Goal: Transaction & Acquisition: Purchase product/service

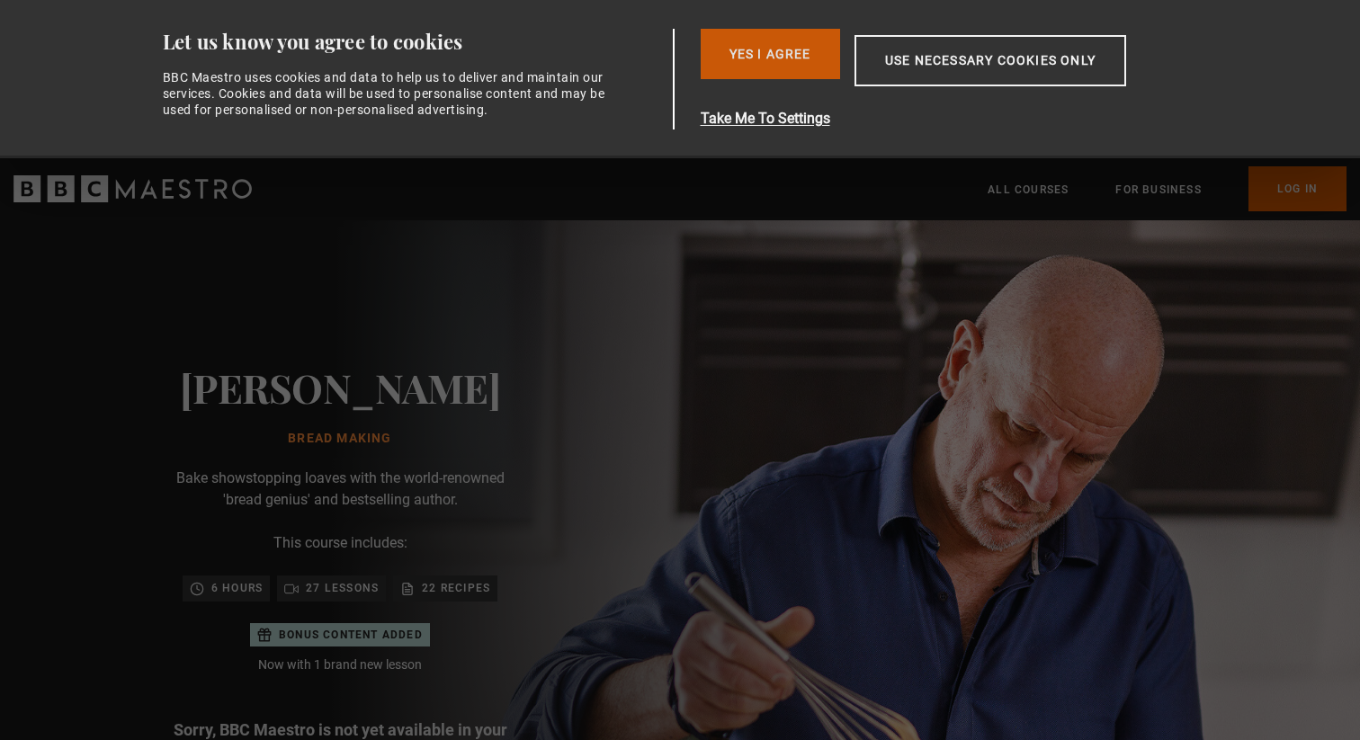
click at [769, 64] on button "Yes I Agree" at bounding box center [770, 54] width 139 height 50
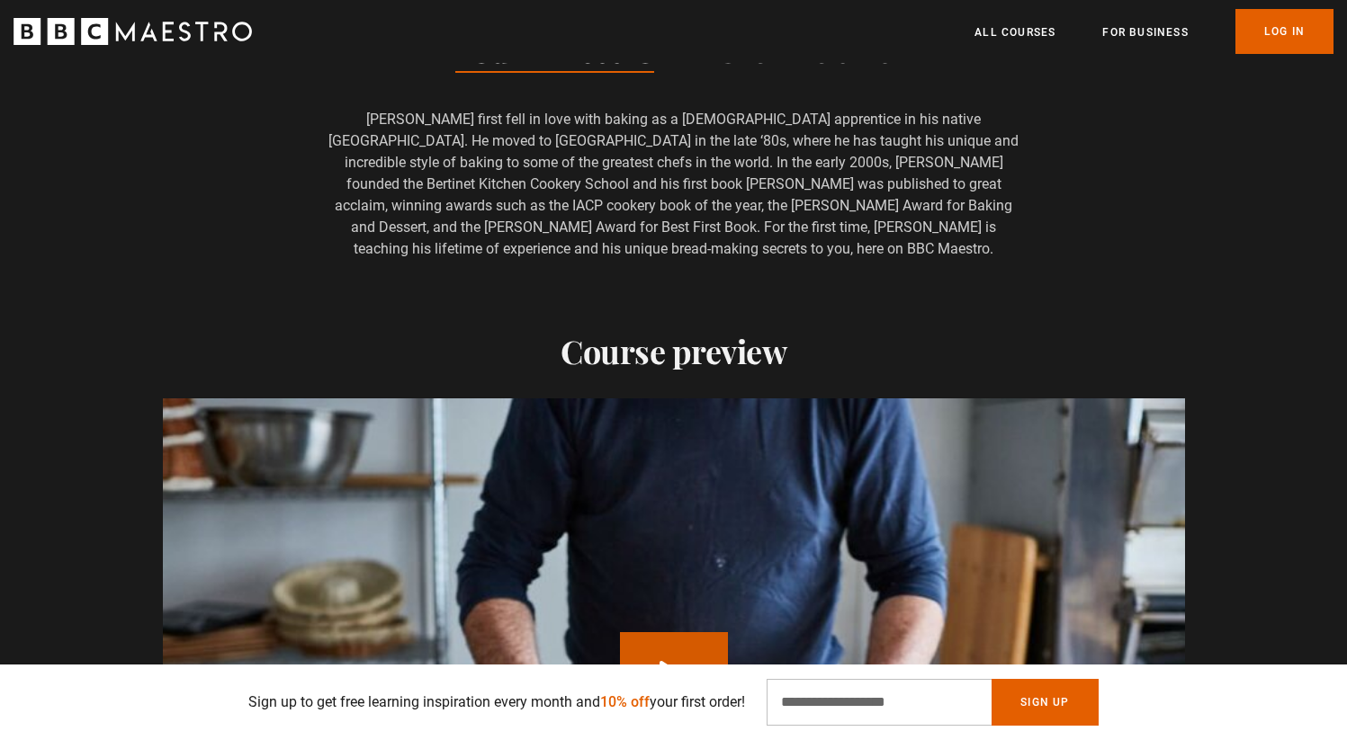
scroll to position [0, 236]
click at [859, 698] on input "Email Address" at bounding box center [879, 702] width 225 height 47
type input "**********"
click at [1032, 701] on button "Sign Up" at bounding box center [1045, 702] width 106 height 47
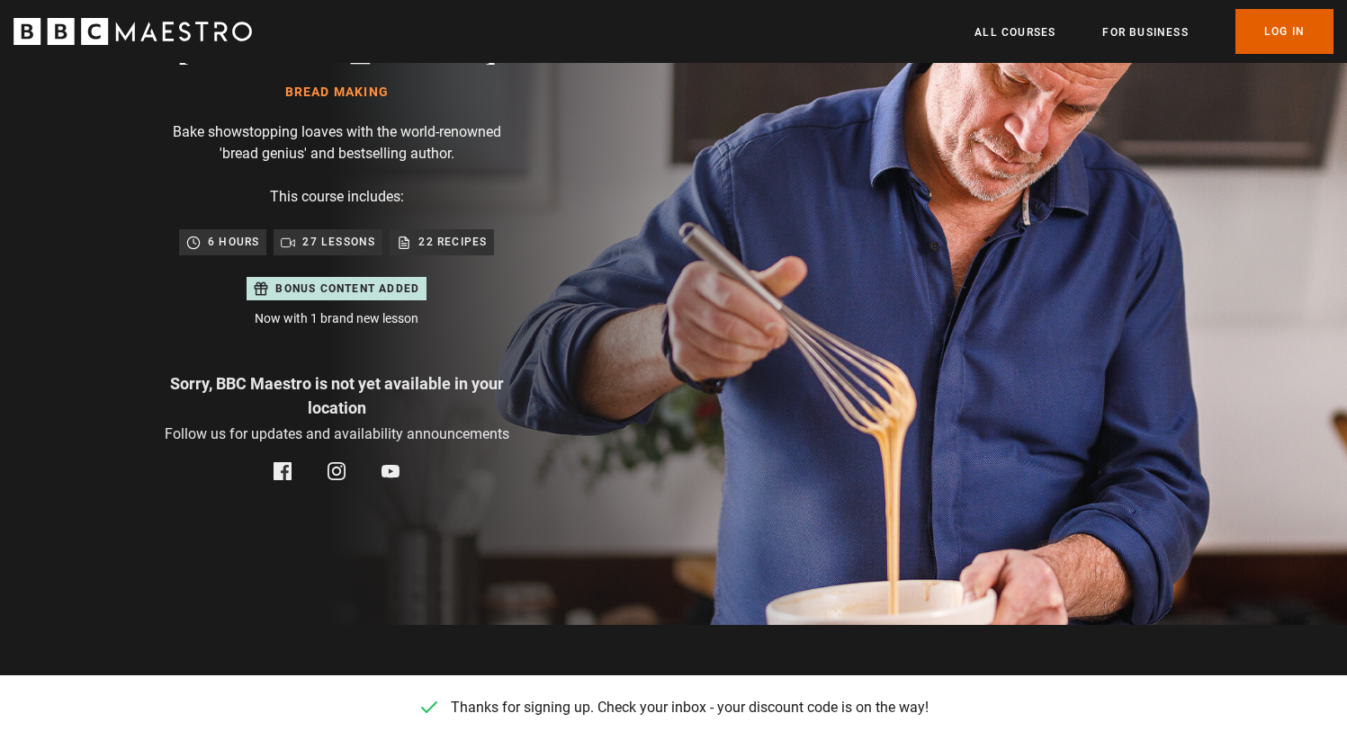
scroll to position [0, 1179]
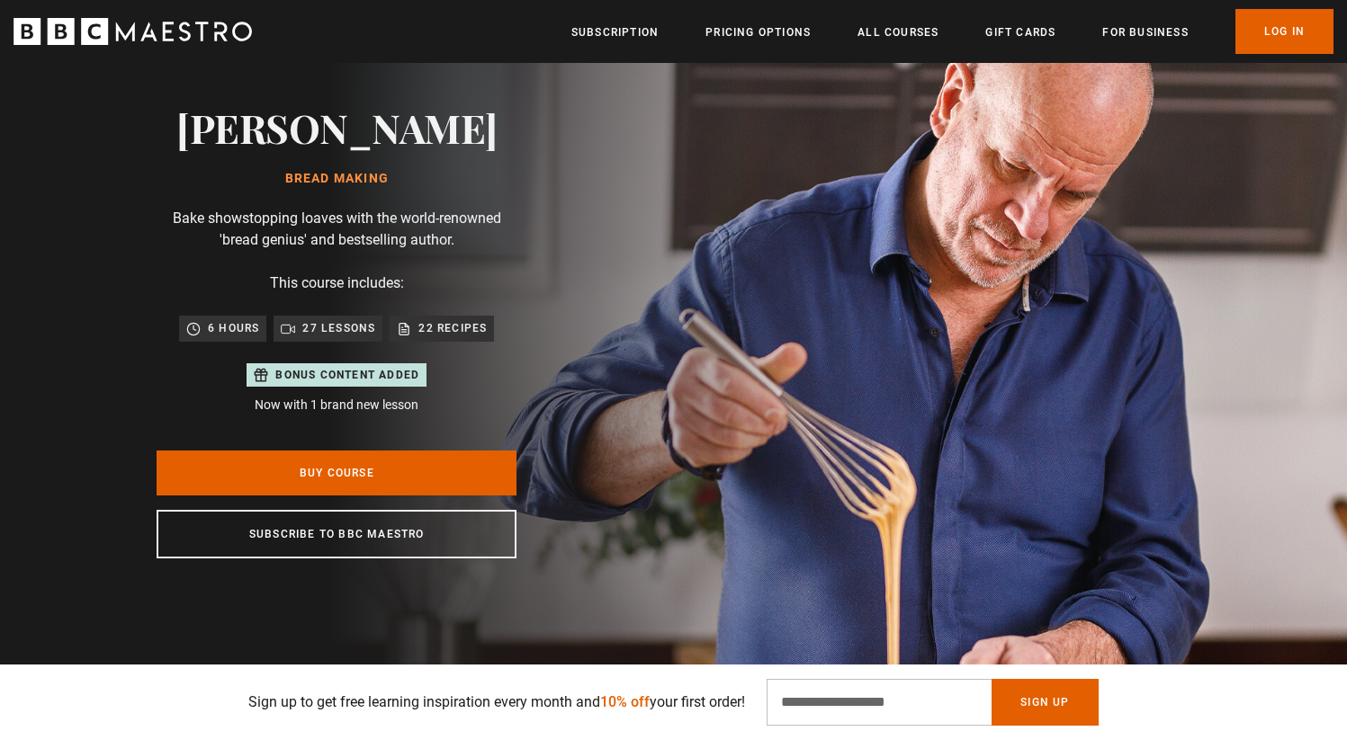
scroll to position [93, 0]
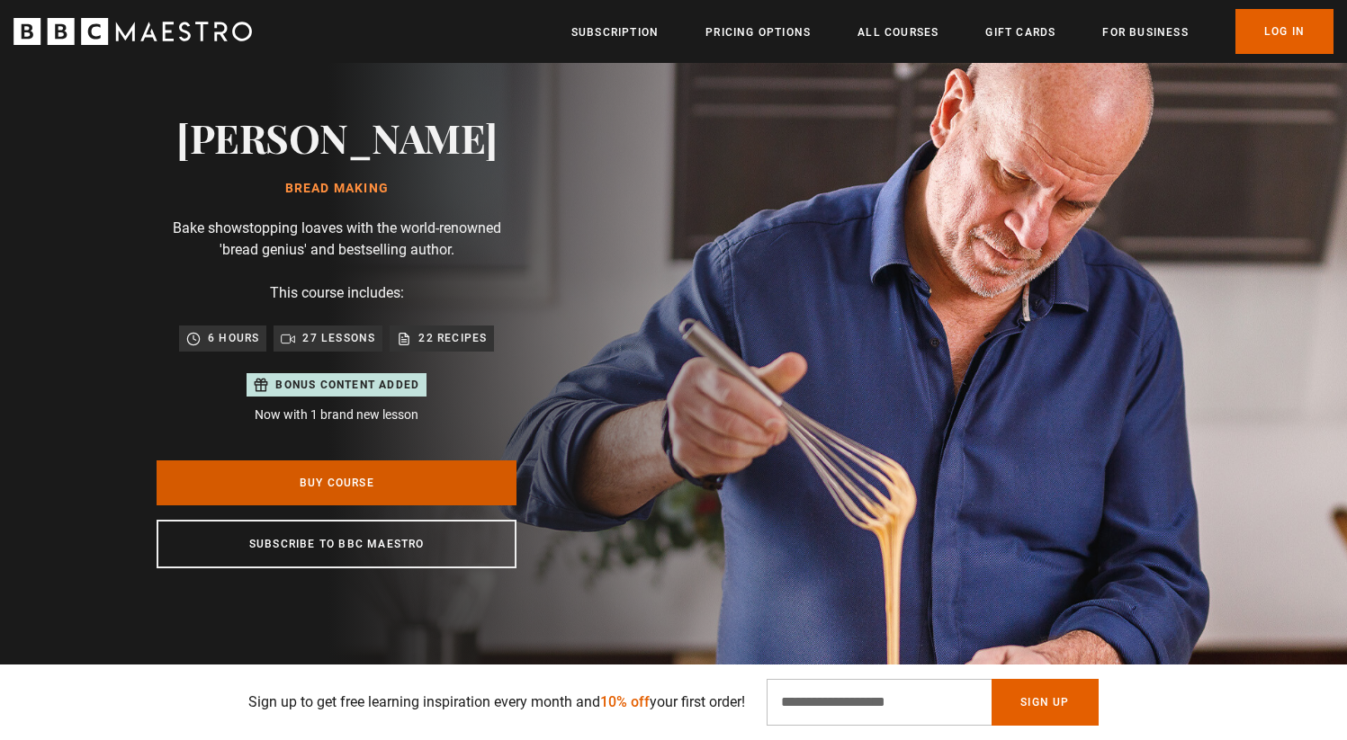
click at [373, 489] on link "Buy Course" at bounding box center [337, 483] width 360 height 45
